Goal: Task Accomplishment & Management: Use online tool/utility

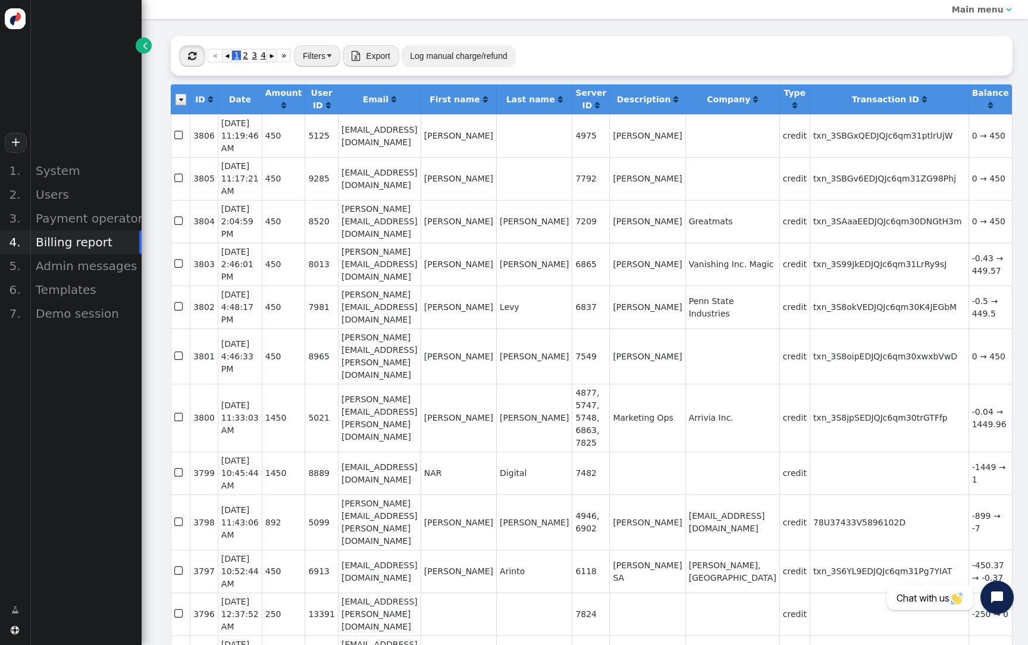
click at [185, 52] on button "" at bounding box center [192, 55] width 26 height 21
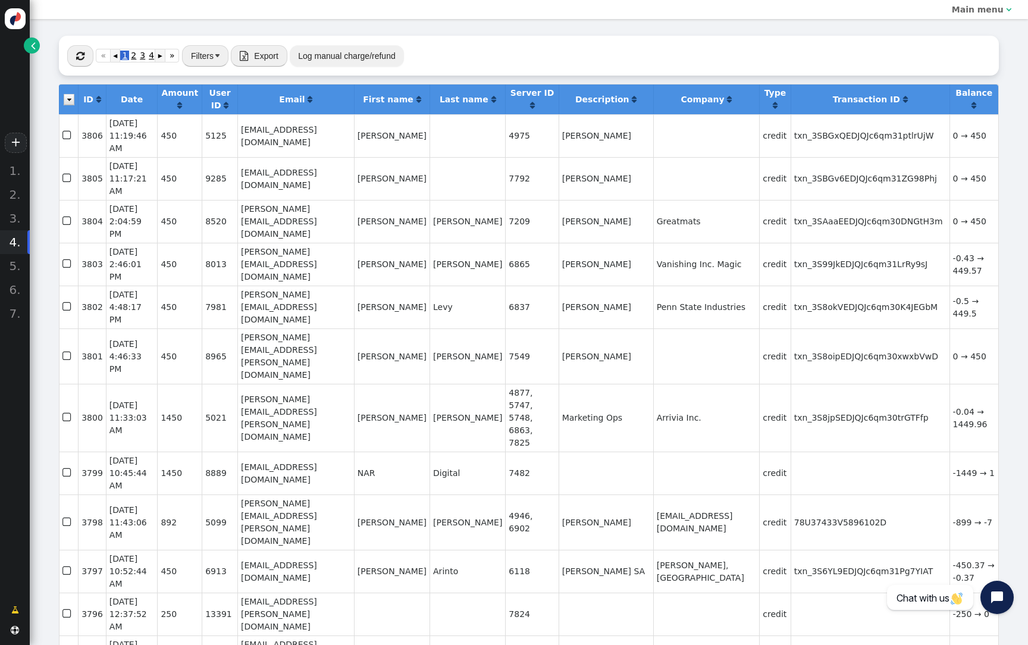
click at [31, 45] on span "" at bounding box center [33, 45] width 5 height 12
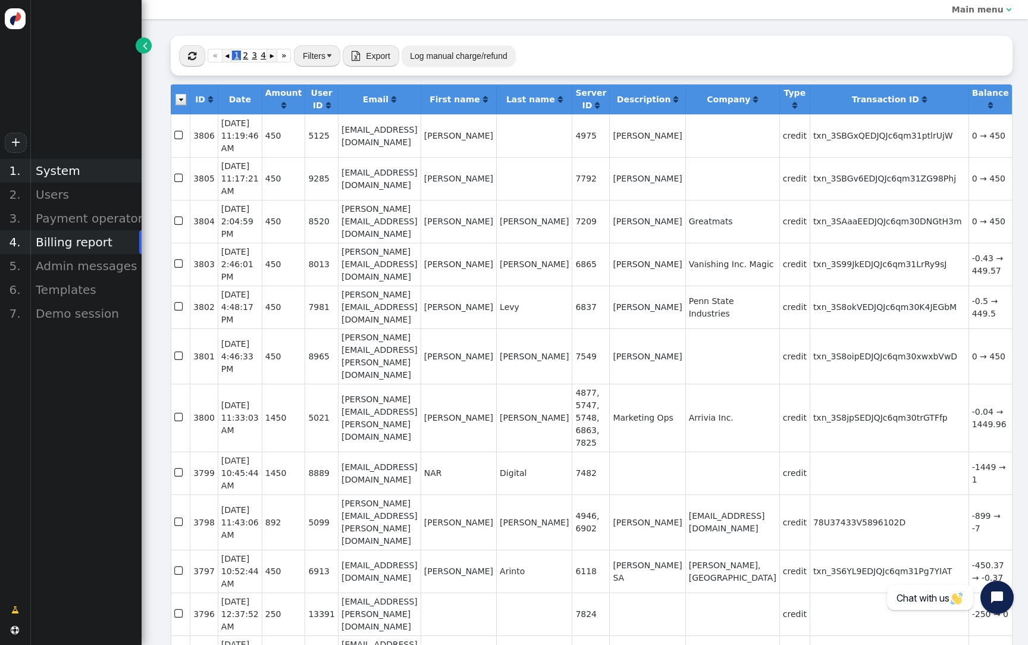
click at [81, 159] on div "System" at bounding box center [86, 171] width 112 height 24
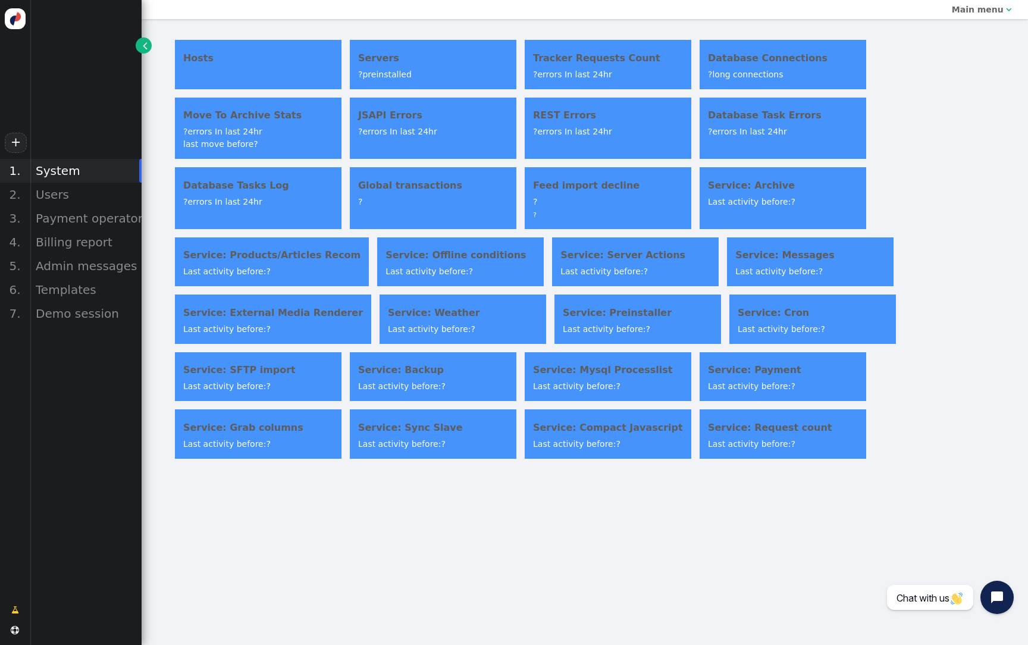
click at [304, 431] on h4 "Service: Grab columns" at bounding box center [258, 427] width 150 height 14
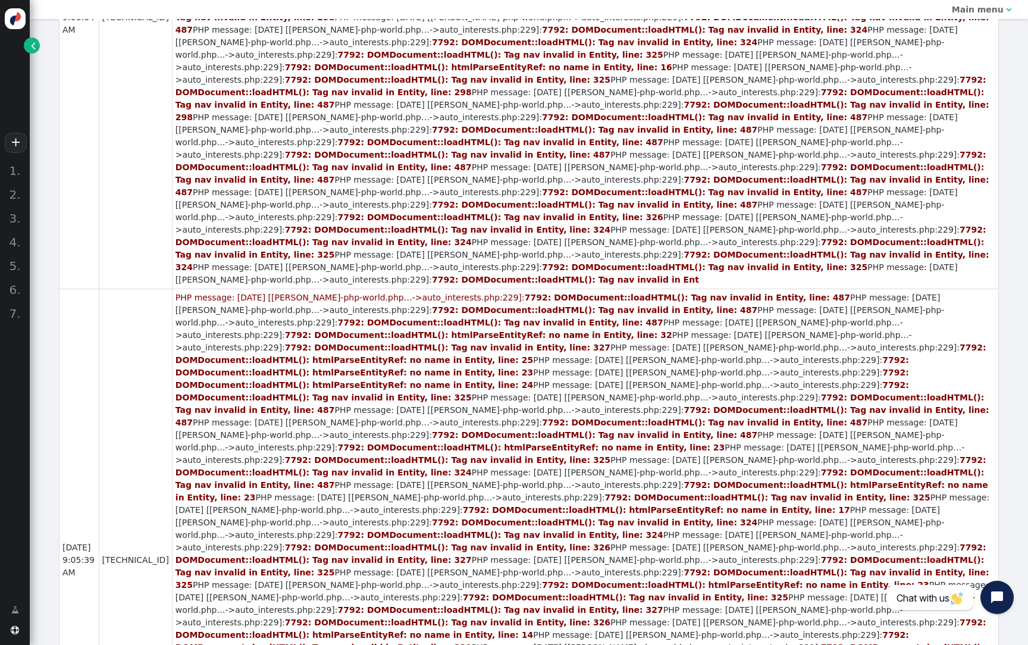
scroll to position [2187, 0]
